Goal: Find specific page/section: Find specific page/section

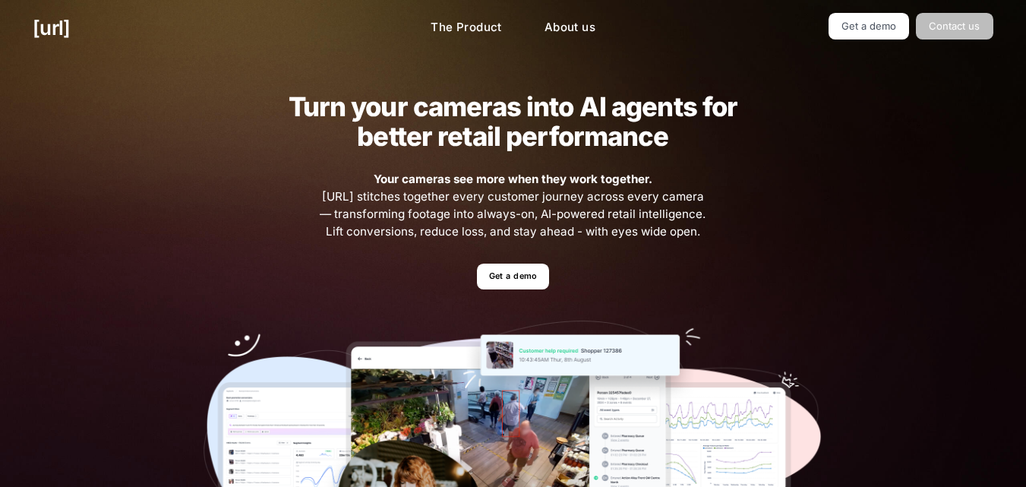
click at [962, 17] on link "Contact us" at bounding box center [954, 26] width 77 height 27
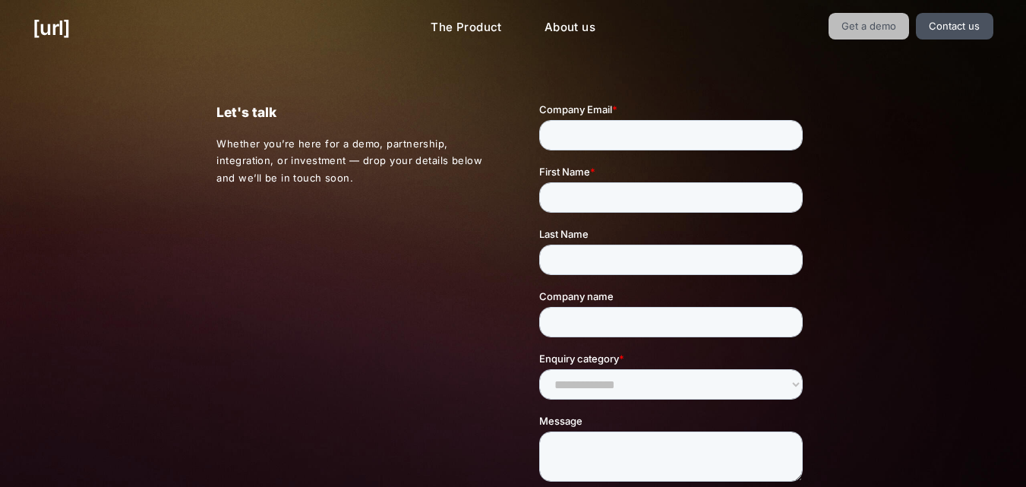
click at [910, 26] on link "Get a demo" at bounding box center [869, 26] width 81 height 27
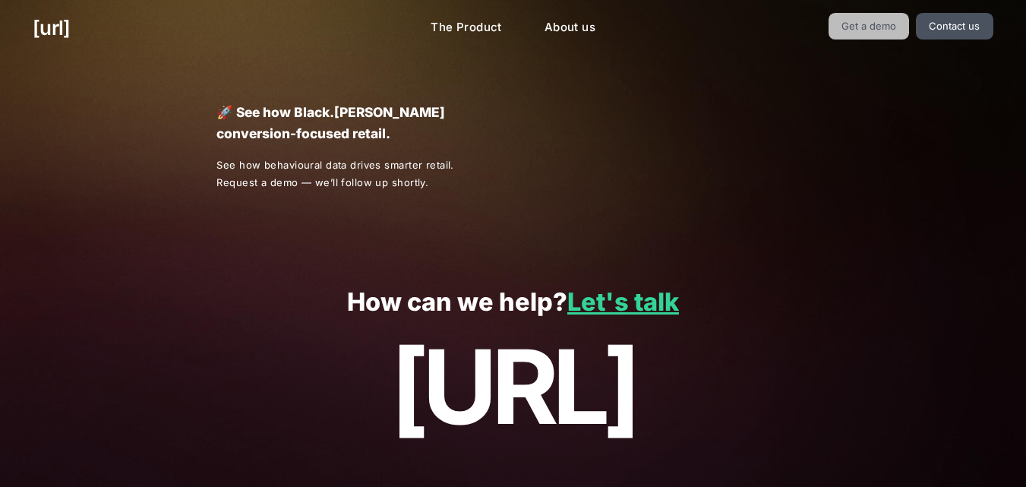
drag, startPoint x: 912, startPoint y: 26, endPoint x: 708, endPoint y: 3, distance: 205.6
click at [910, 26] on link "Get a demo" at bounding box center [869, 26] width 81 height 27
